Goal: Transaction & Acquisition: Purchase product/service

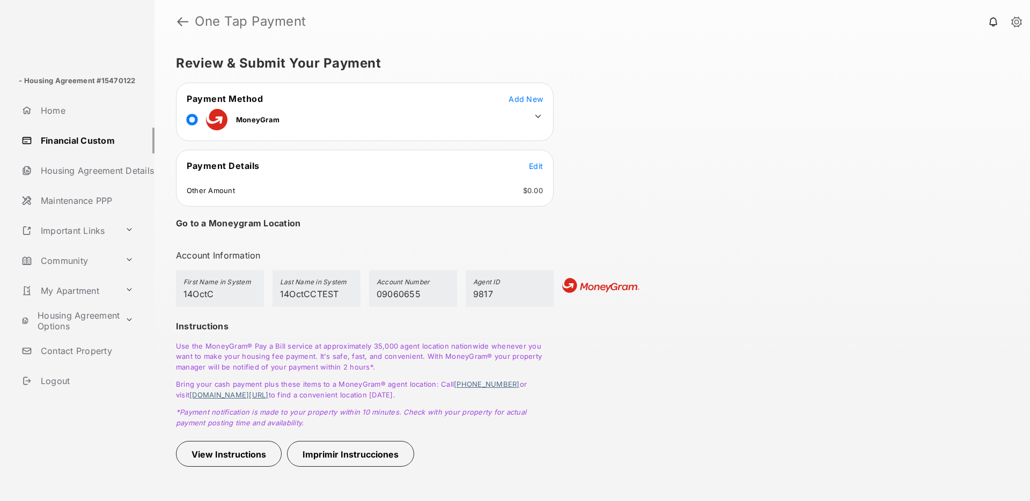
click at [535, 113] on icon at bounding box center [538, 117] width 10 height 10
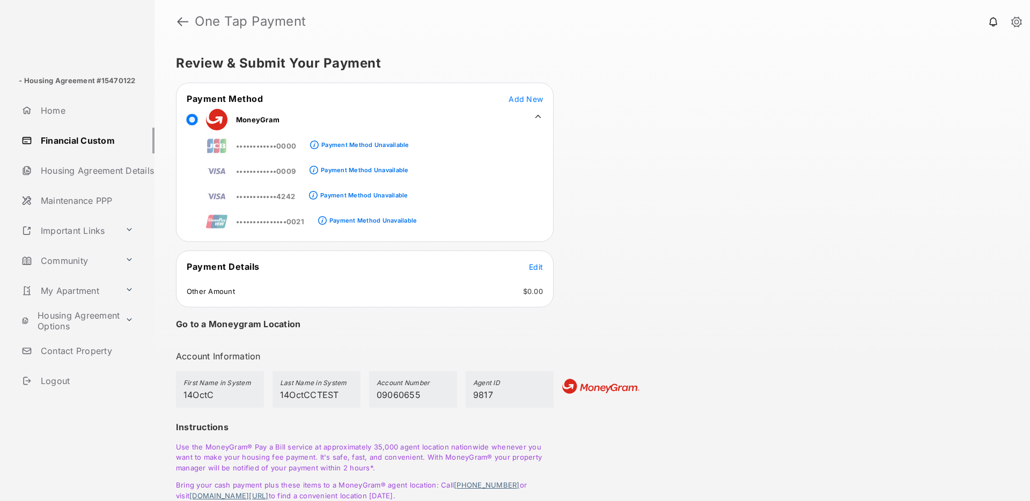
click at [542, 116] on icon at bounding box center [538, 117] width 10 height 10
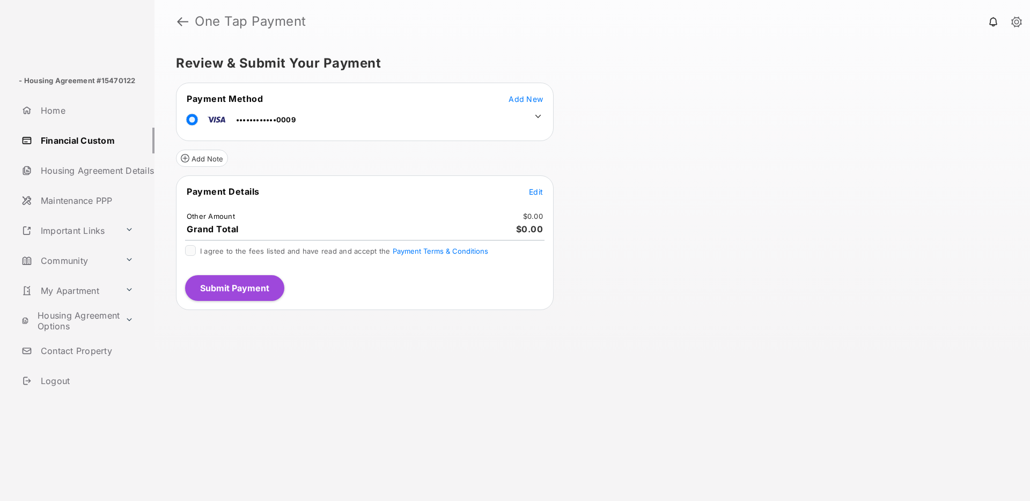
click at [529, 189] on span "Edit" at bounding box center [536, 191] width 14 height 9
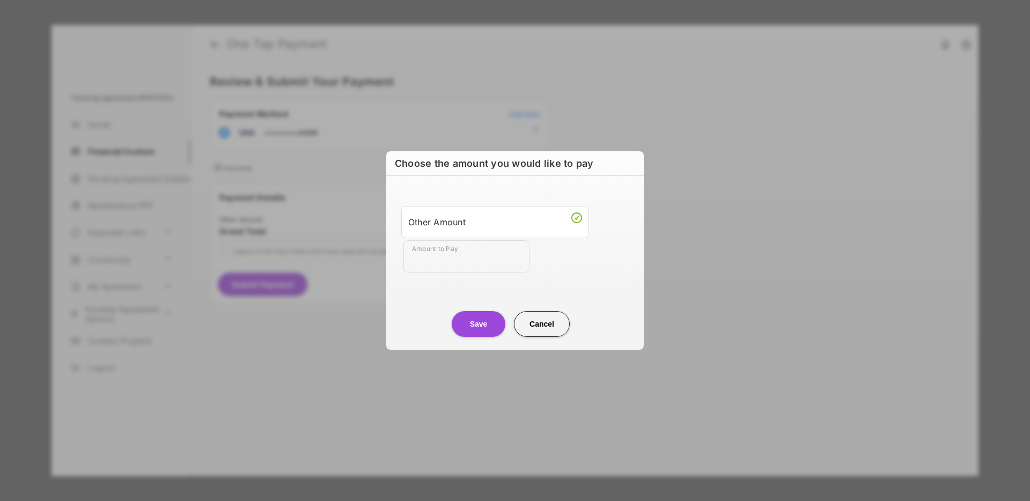
click at [540, 321] on button "Cancel" at bounding box center [542, 324] width 56 height 26
type input "**"
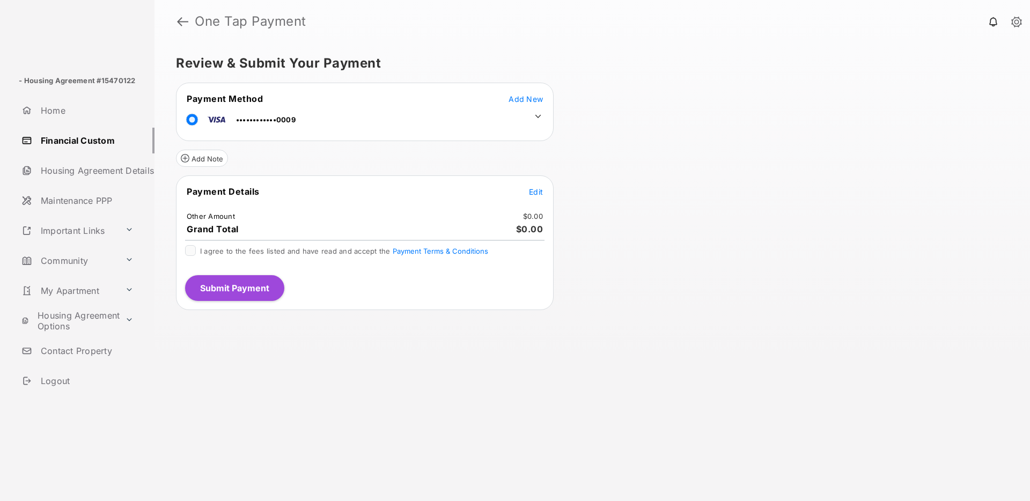
click at [534, 110] on td at bounding box center [535, 114] width 16 height 16
click at [536, 112] on icon at bounding box center [538, 117] width 10 height 10
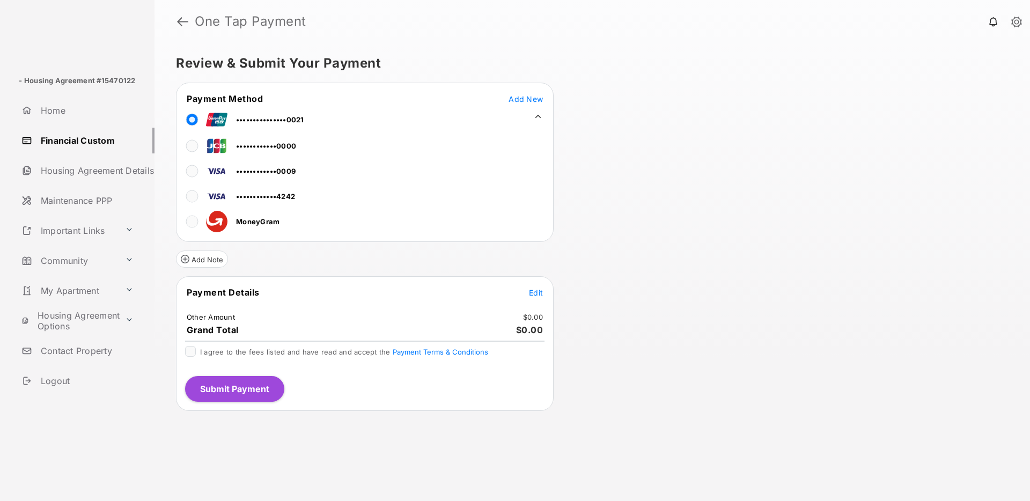
click at [537, 118] on icon at bounding box center [538, 117] width 10 height 10
